Goal: Task Accomplishment & Management: Manage account settings

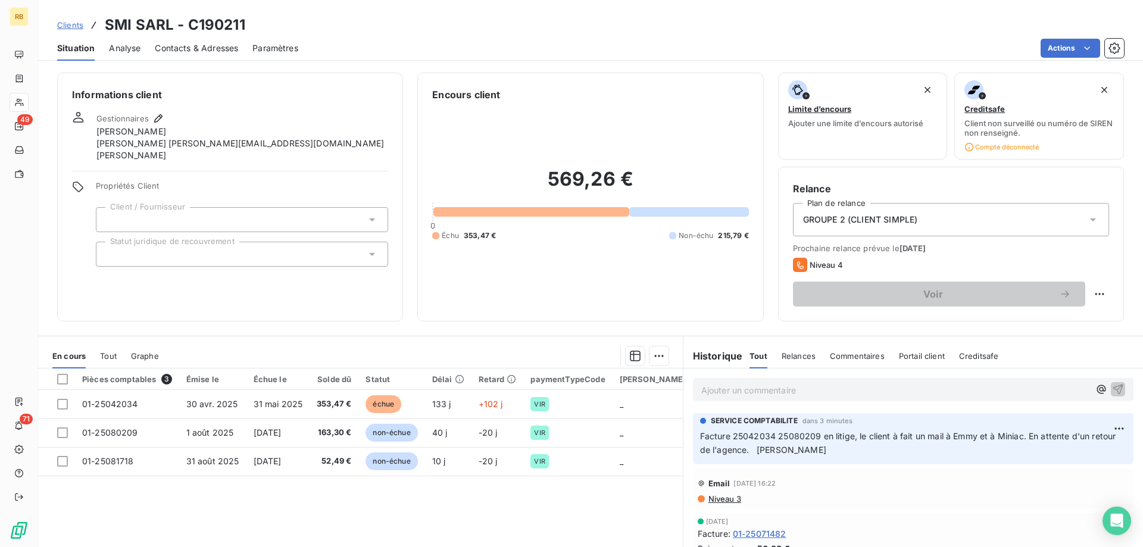
scroll to position [86, 0]
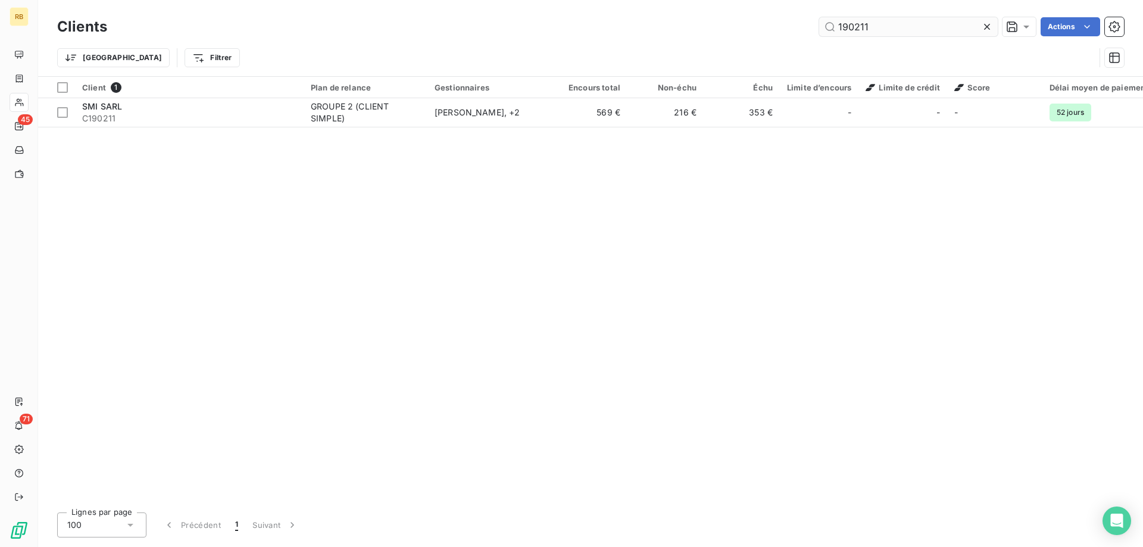
drag, startPoint x: 882, startPoint y: 30, endPoint x: 710, endPoint y: 25, distance: 172.1
click at [819, 25] on input "190211" at bounding box center [908, 26] width 179 height 19
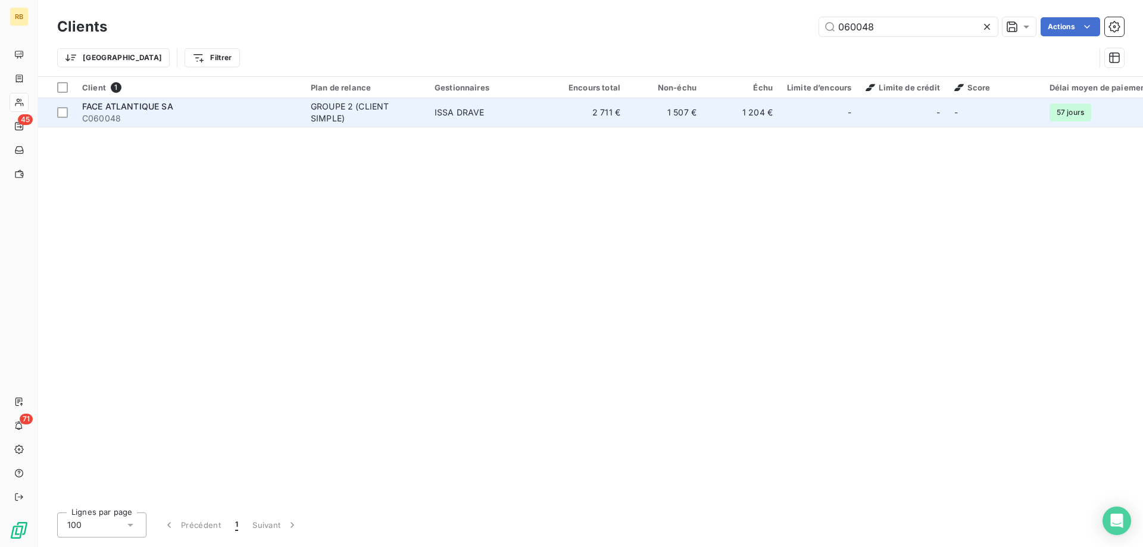
type input "060048"
click at [139, 108] on span "FACE ATLANTIQUE SA" at bounding box center [127, 106] width 91 height 10
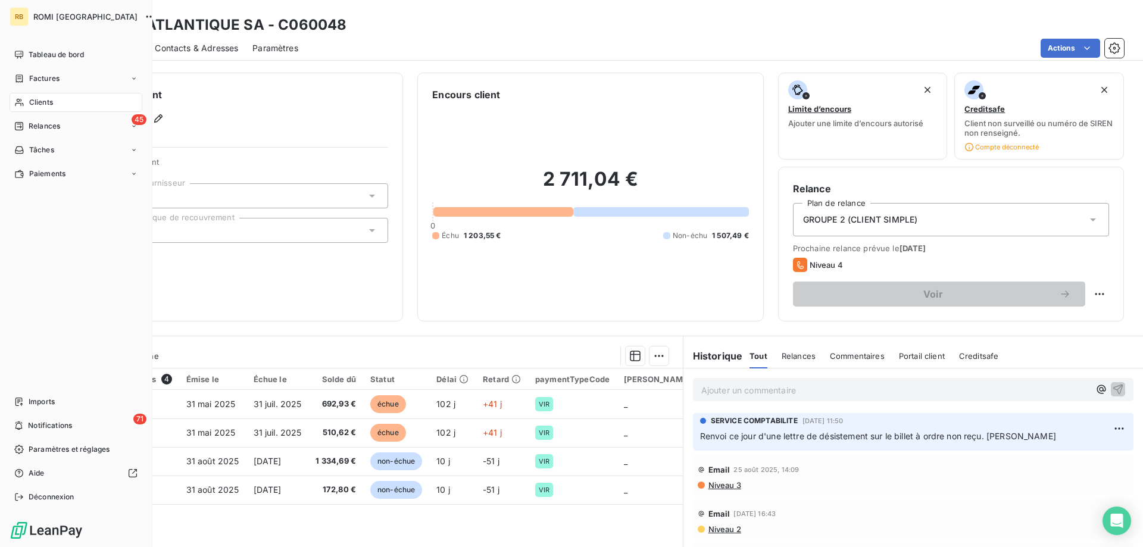
click at [32, 102] on span "Clients" at bounding box center [41, 102] width 24 height 11
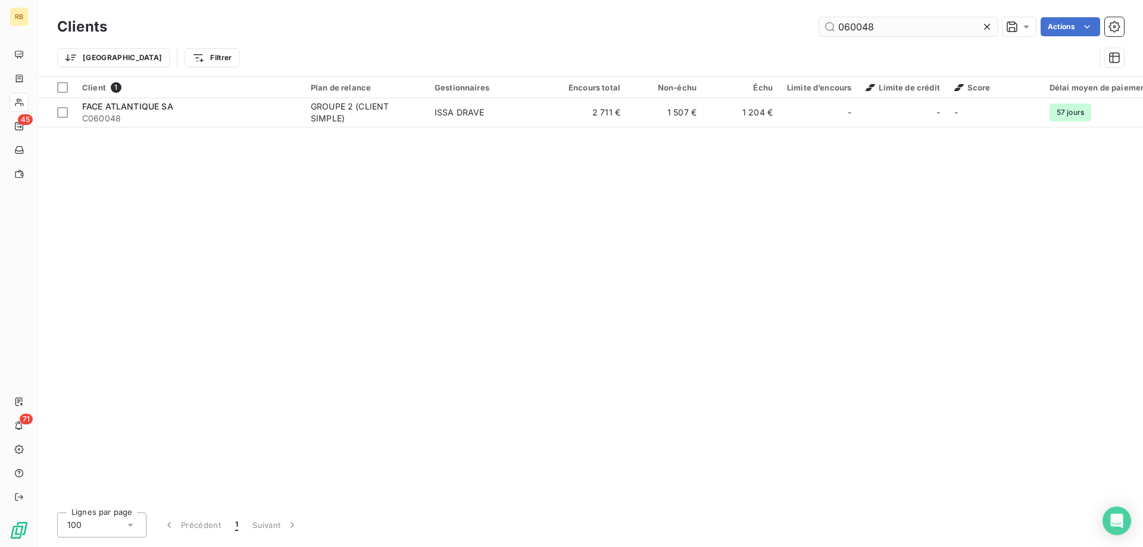
drag, startPoint x: 887, startPoint y: 29, endPoint x: 513, endPoint y: 23, distance: 373.8
click at [819, 23] on input "060048" at bounding box center [908, 26] width 179 height 19
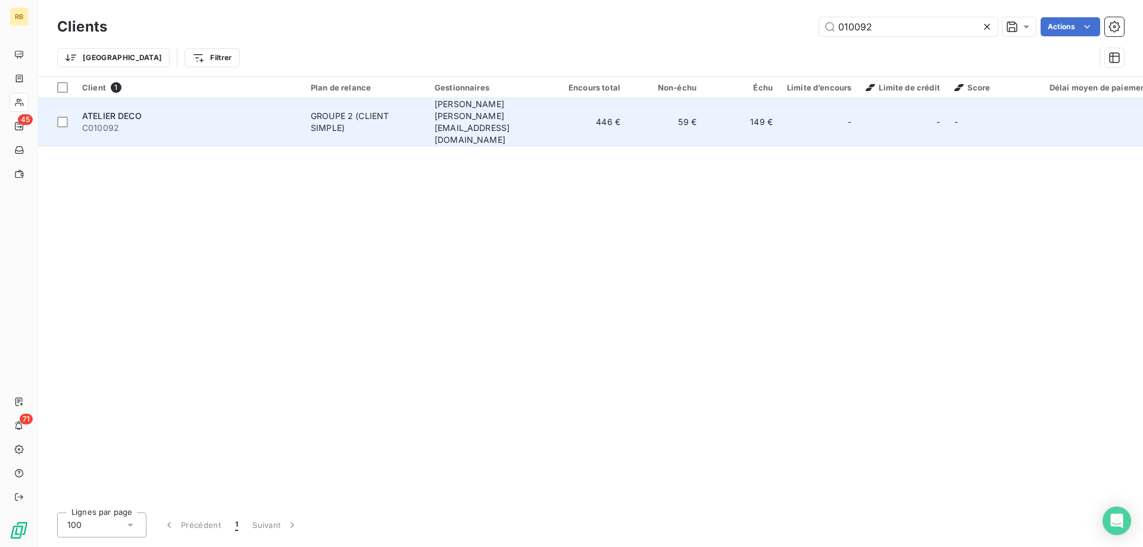
type input "010092"
click at [355, 110] on div "GROUPE 2 (CLIENT SIMPLE)" at bounding box center [366, 122] width 110 height 24
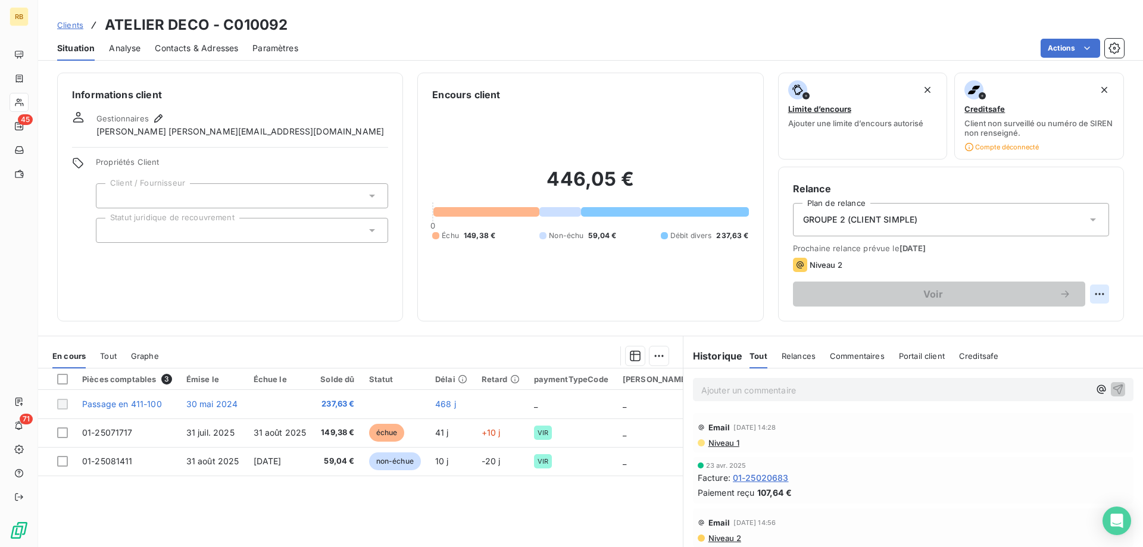
click at [1094, 296] on html "RB 45 71 Clients ATELIER DECO - C010092 Situation Analyse Contacts & Adresses P…" at bounding box center [571, 273] width 1143 height 547
click at [1044, 321] on div "Replanifier cette action" at bounding box center [1050, 320] width 107 height 19
select select "8"
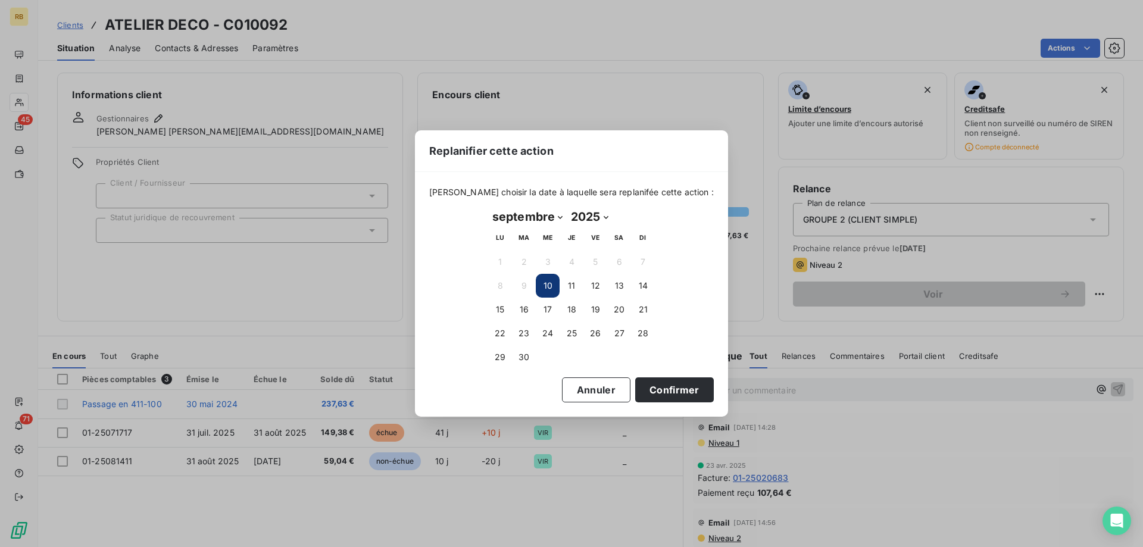
click at [545, 284] on button "10" at bounding box center [548, 286] width 24 height 24
click at [645, 384] on button "Confirmer" at bounding box center [674, 389] width 79 height 25
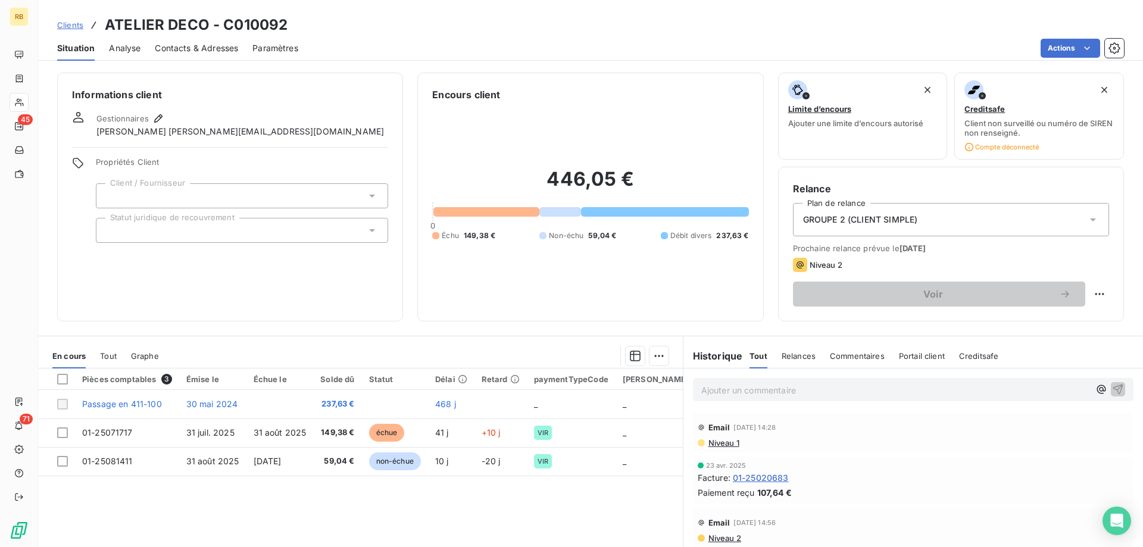
click at [831, 265] on span "Niveau 2" at bounding box center [825, 265] width 33 height 10
click at [800, 261] on icon at bounding box center [800, 265] width 14 height 14
click at [1094, 294] on html "RB 45 71 Clients ATELIER DECO - C010092 Situation Analyse Contacts & Adresses P…" at bounding box center [571, 273] width 1143 height 547
click at [857, 326] on html "RB 45 71 Clients ATELIER DECO - C010092 Situation Analyse Contacts & Adresses P…" at bounding box center [571, 273] width 1143 height 547
click at [810, 353] on span "Relances" at bounding box center [798, 356] width 34 height 10
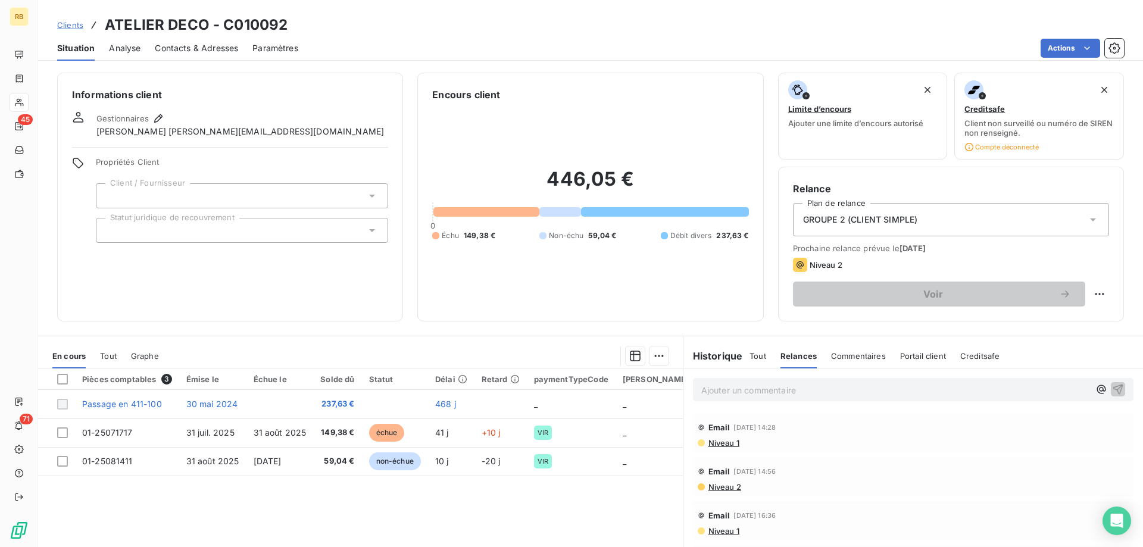
click at [762, 352] on span "Tout" at bounding box center [757, 356] width 17 height 10
click at [735, 444] on span "Niveau 1" at bounding box center [723, 443] width 32 height 10
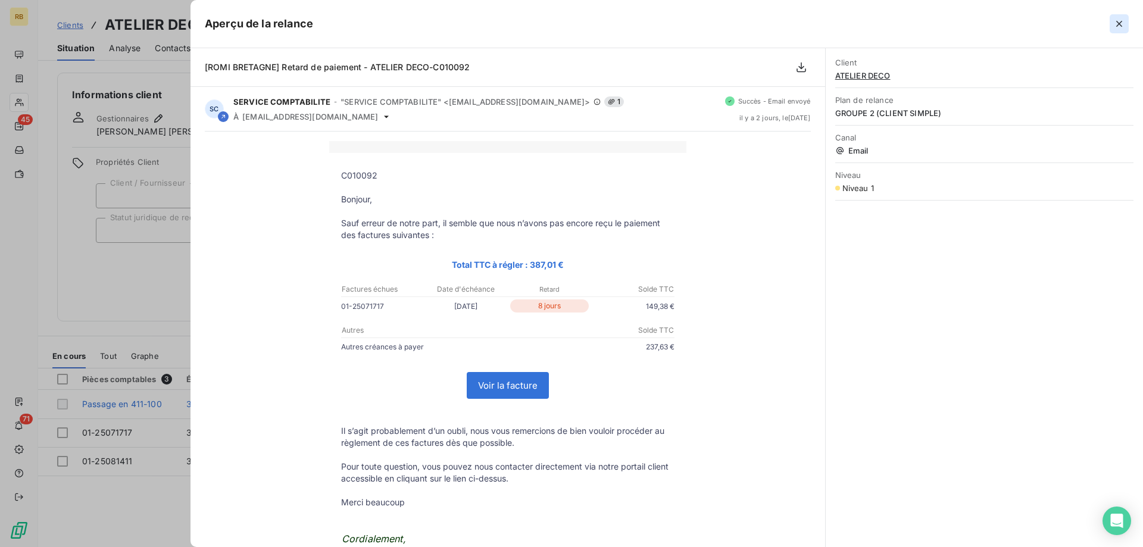
click at [1114, 25] on icon "button" at bounding box center [1119, 24] width 12 height 12
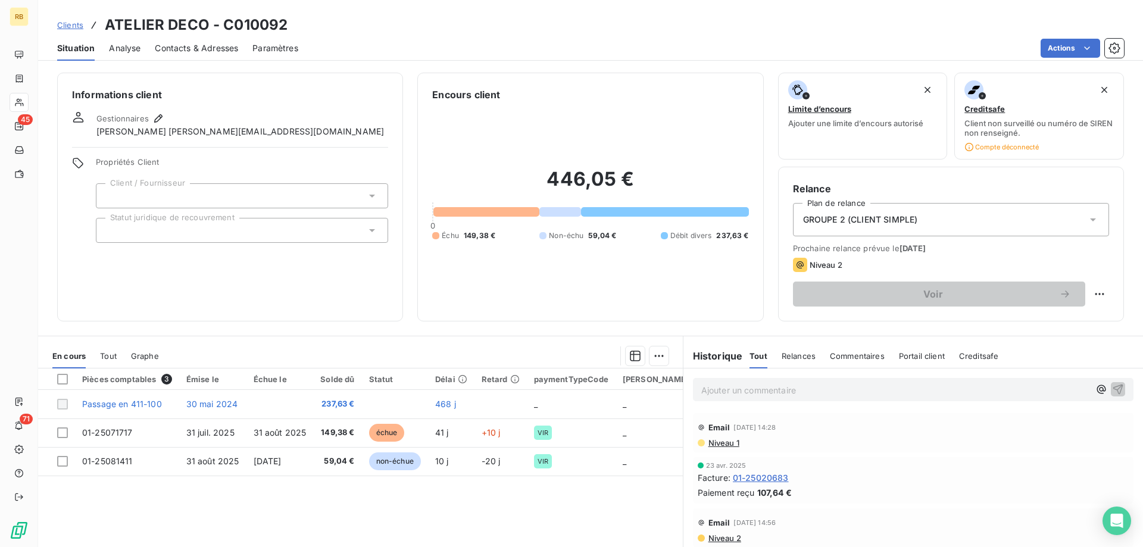
click at [815, 386] on p "Ajouter un commentaire ﻿" at bounding box center [895, 390] width 388 height 15
